Goal: Browse casually: Explore the website without a specific task or goal

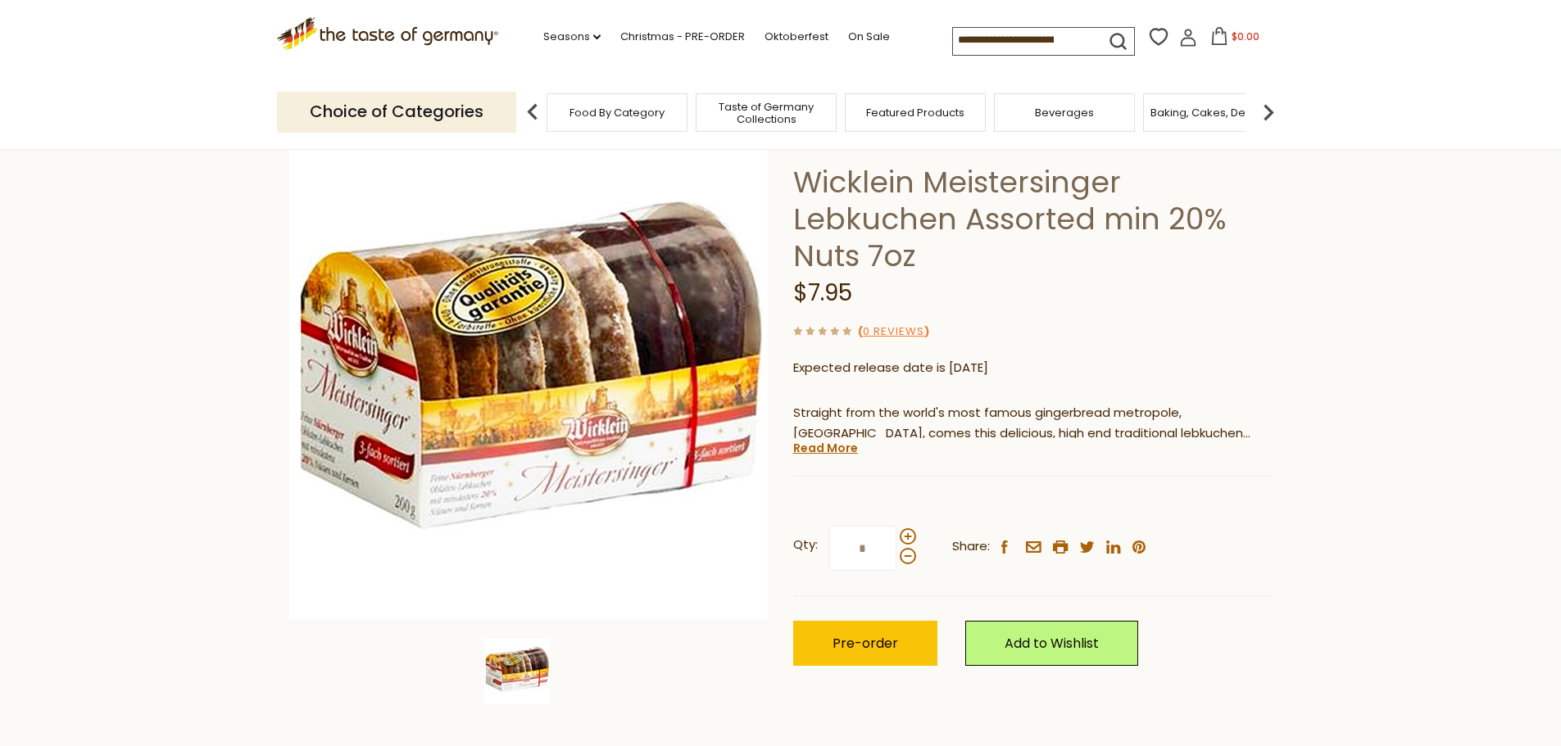
scroll to position [82, 0]
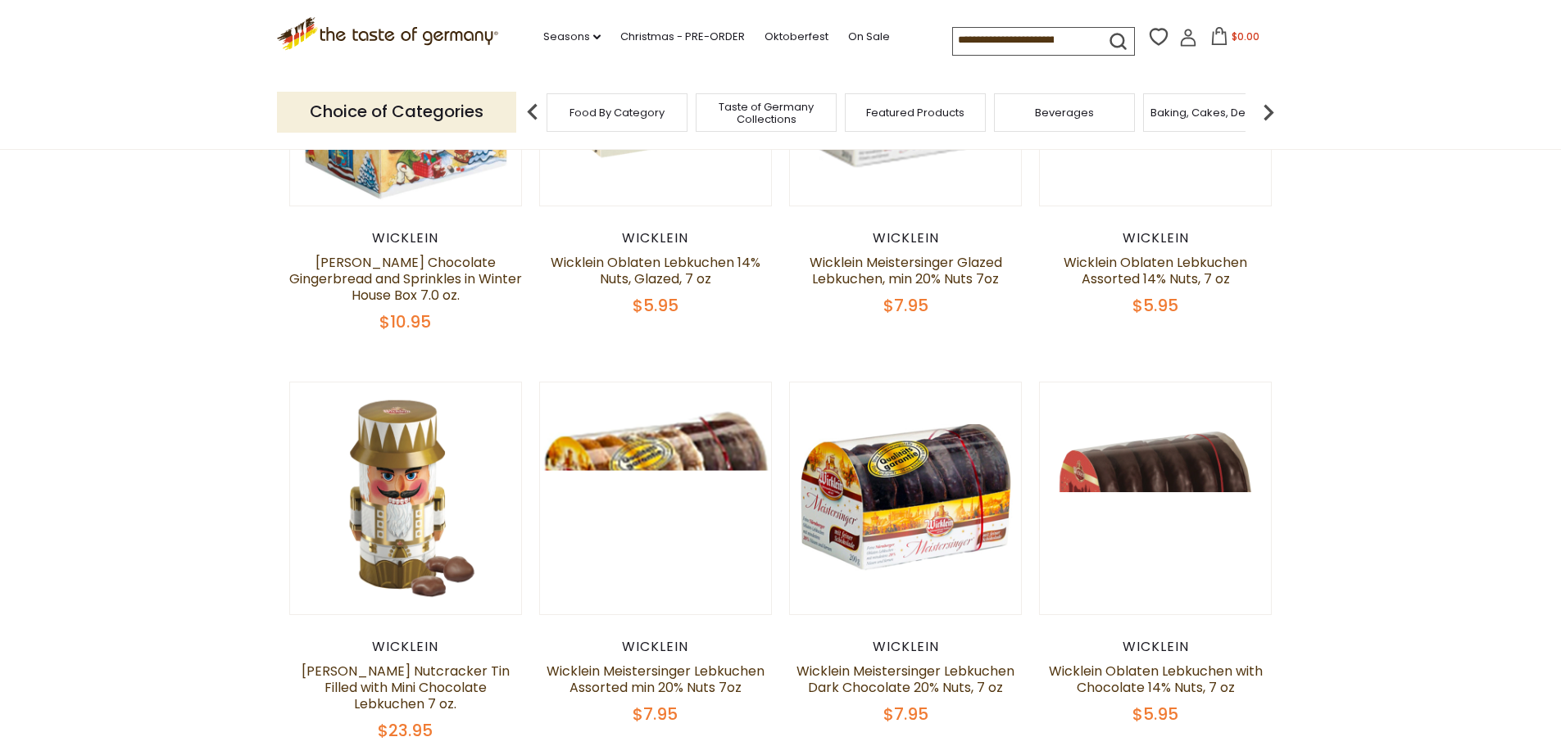
scroll to position [328, 0]
